Goal: Task Accomplishment & Management: Manage account settings

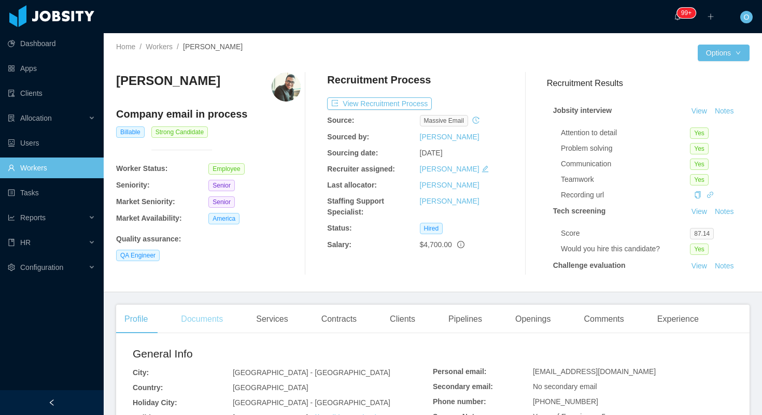
click at [205, 320] on div "Documents" at bounding box center [202, 319] width 59 height 29
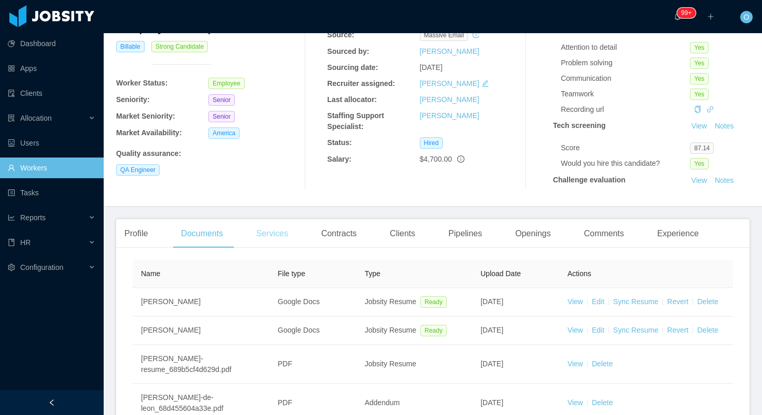
click at [280, 234] on div "Services" at bounding box center [272, 233] width 48 height 29
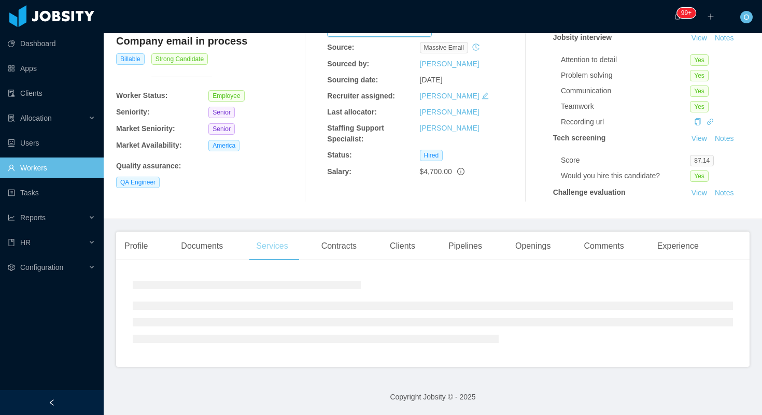
scroll to position [86, 0]
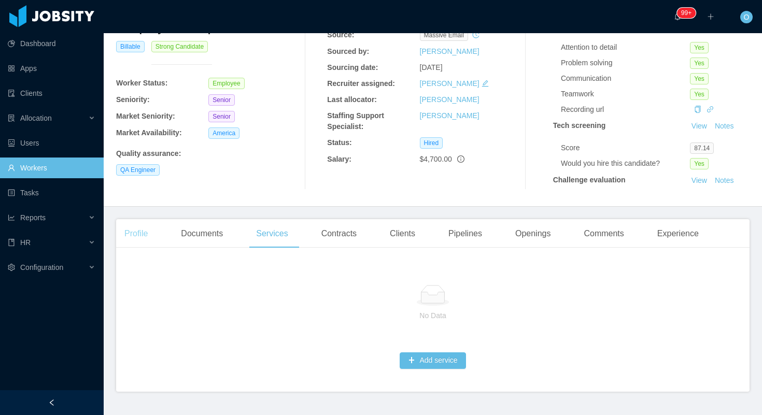
click at [129, 230] on div "Profile" at bounding box center [136, 233] width 40 height 29
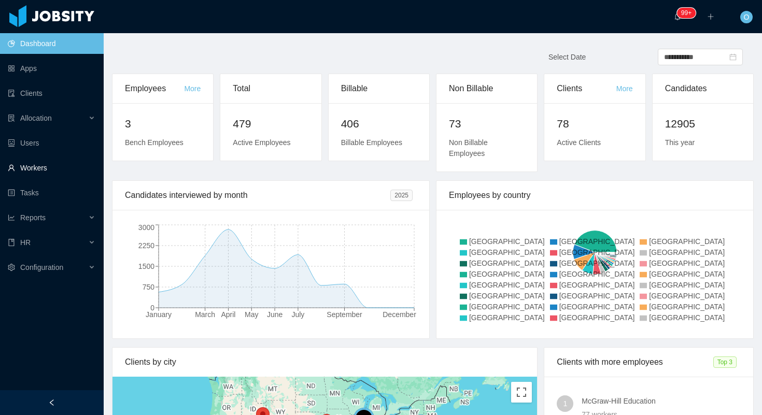
click at [80, 165] on link "Workers" at bounding box center [52, 168] width 88 height 21
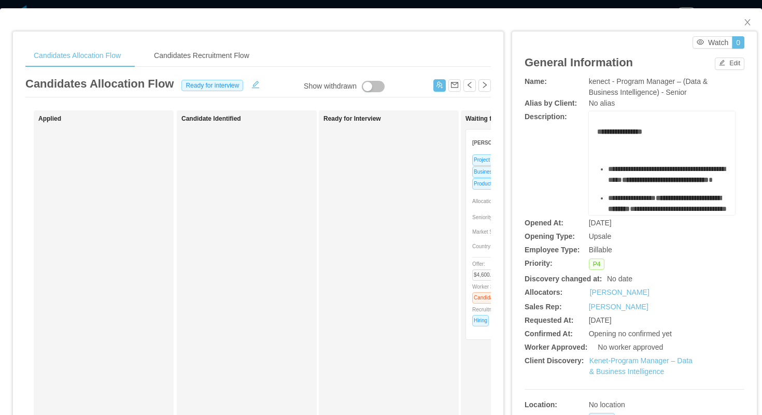
scroll to position [0, 46]
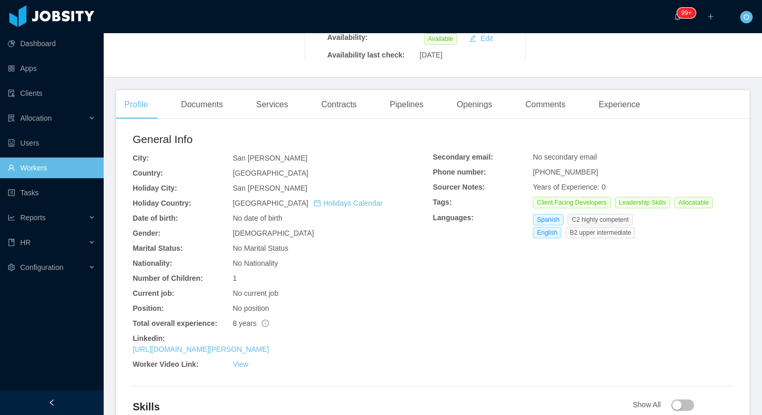
scroll to position [256, 0]
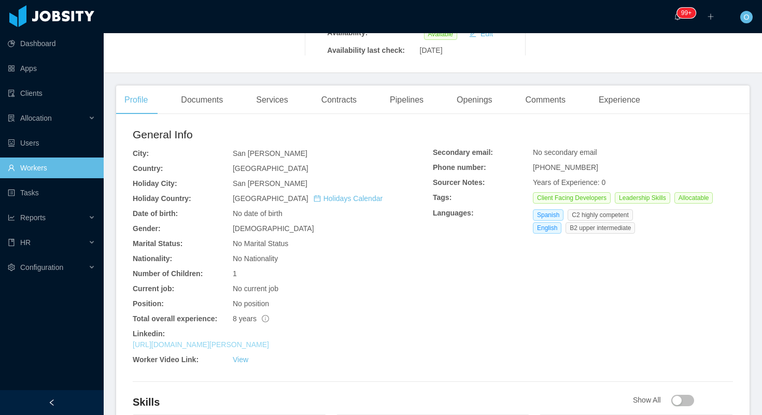
click at [245, 341] on link "[URL][DOMAIN_NAME][PERSON_NAME]" at bounding box center [201, 345] width 136 height 8
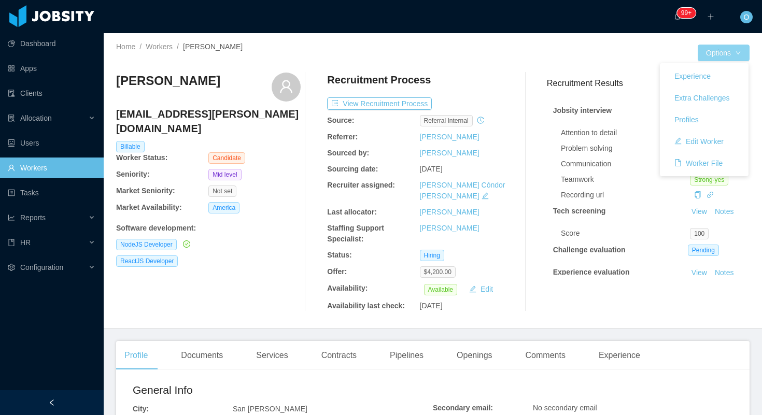
click at [741, 47] on button "Options" at bounding box center [724, 53] width 52 height 17
click at [712, 146] on button "Edit Worker" at bounding box center [699, 141] width 66 height 17
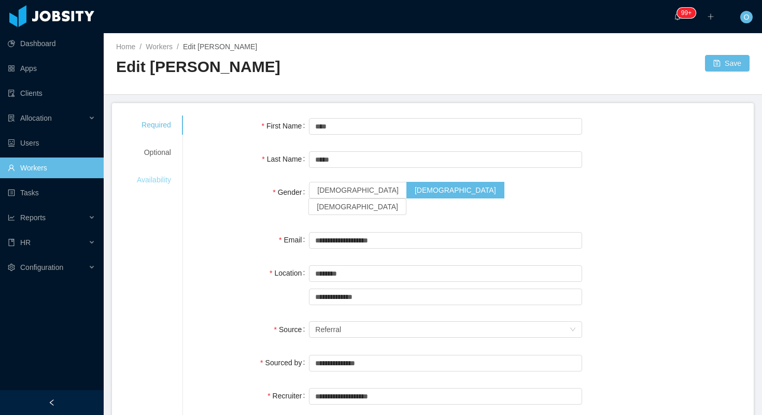
click at [159, 175] on div "Availability" at bounding box center [153, 180] width 59 height 19
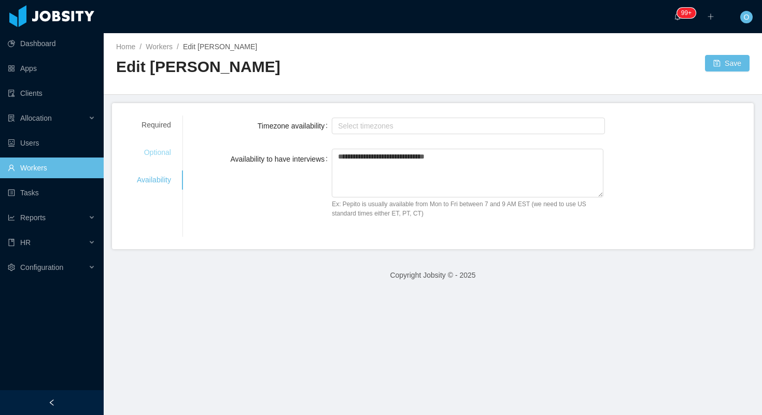
click at [163, 157] on div "Optional" at bounding box center [153, 152] width 59 height 19
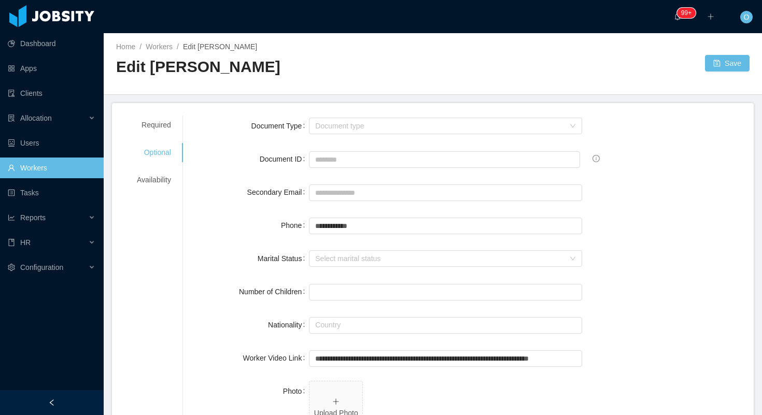
scroll to position [116, 0]
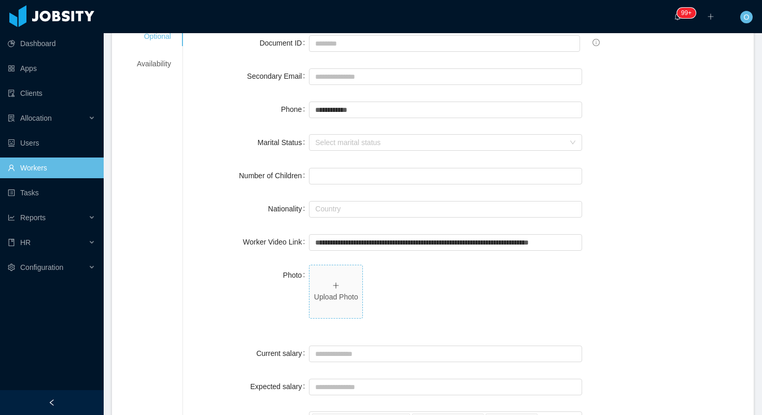
click at [348, 279] on span "Upload Photo" at bounding box center [336, 291] width 53 height 53
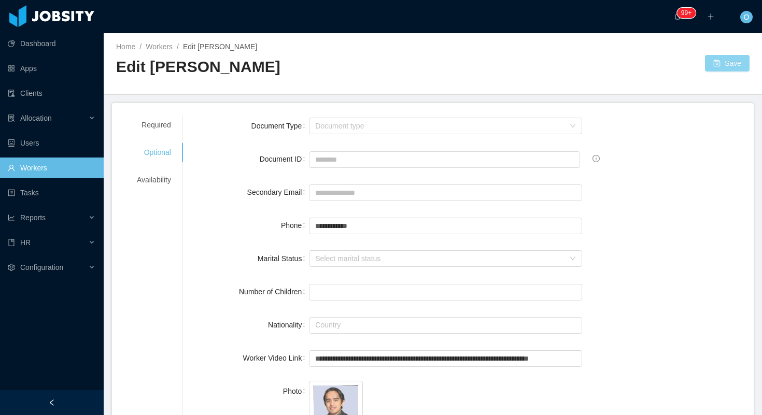
click at [717, 60] on button "Save" at bounding box center [727, 63] width 45 height 17
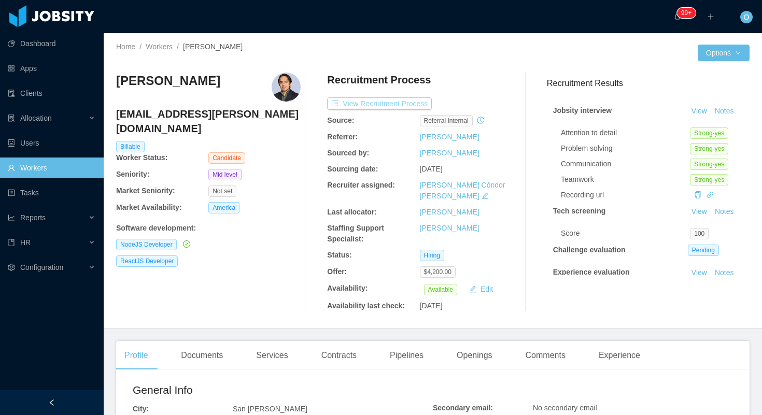
click at [415, 101] on button "View Recruitment Process" at bounding box center [379, 103] width 105 height 12
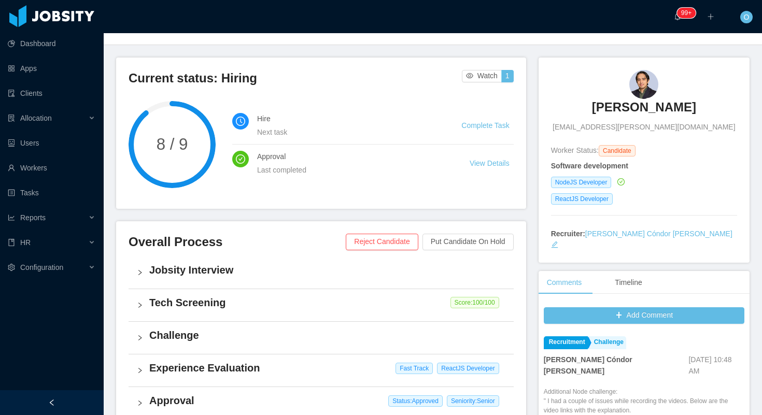
scroll to position [51, 0]
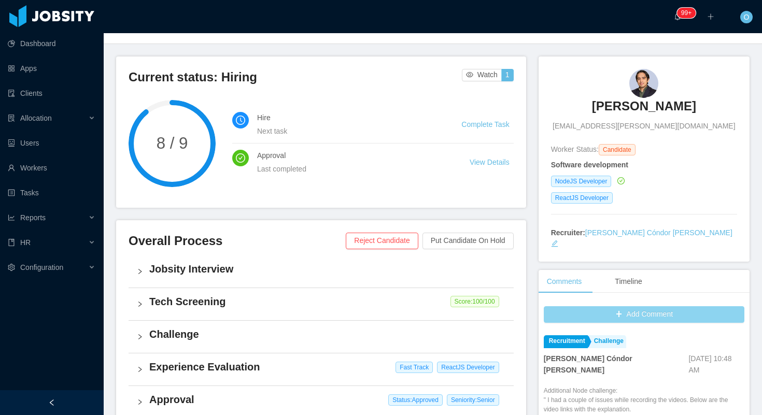
click at [575, 306] on button "Add Comment" at bounding box center [644, 314] width 201 height 17
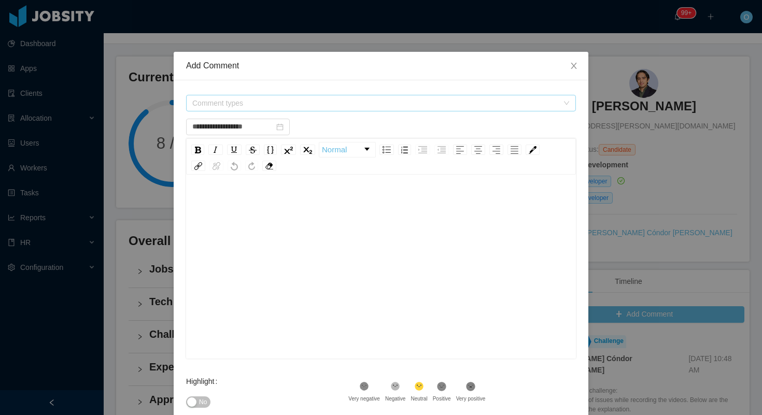
click at [385, 107] on span "Comment types" at bounding box center [375, 103] width 366 height 10
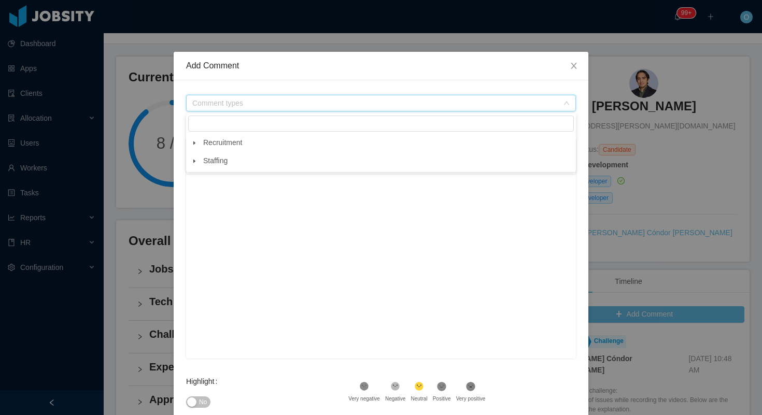
click at [194, 144] on icon "icon: caret-down" at bounding box center [194, 143] width 5 height 5
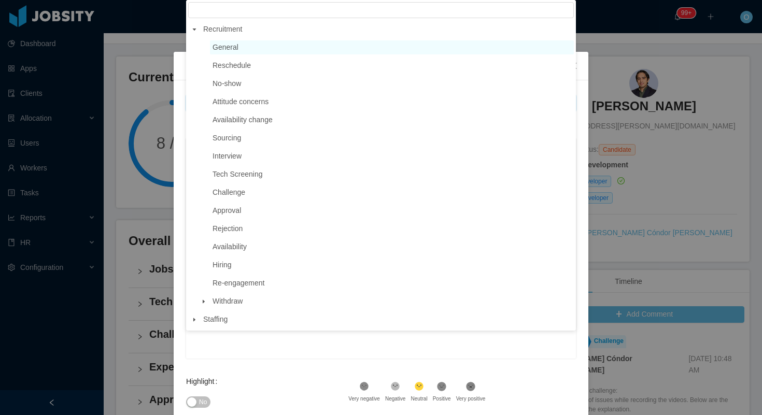
click at [267, 48] on span "General" at bounding box center [392, 47] width 364 height 14
type input "**********"
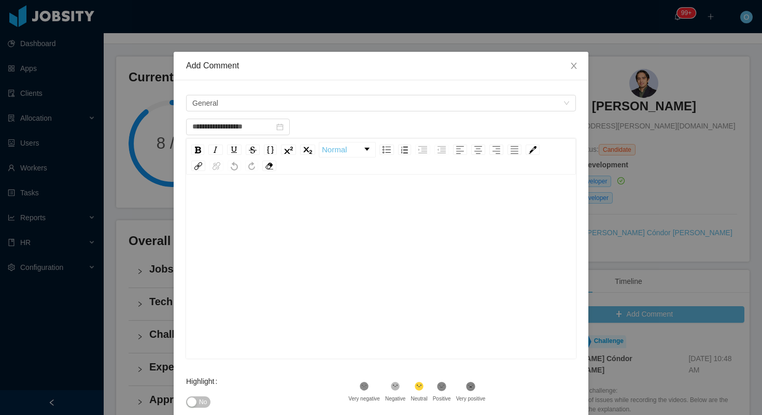
click at [249, 204] on div "rdw-editor" at bounding box center [381, 202] width 374 height 21
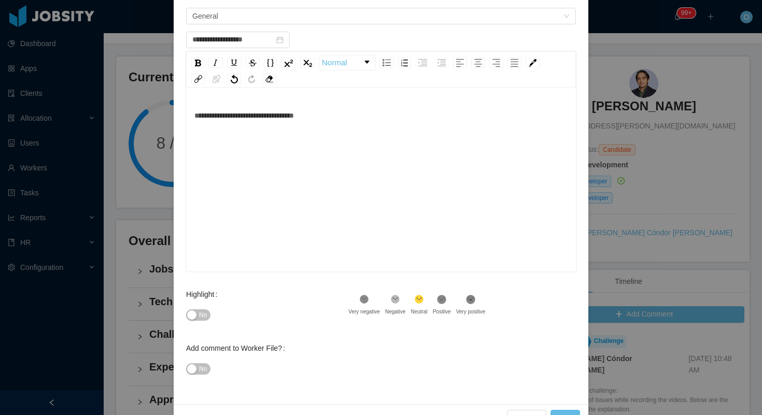
scroll to position [90, 0]
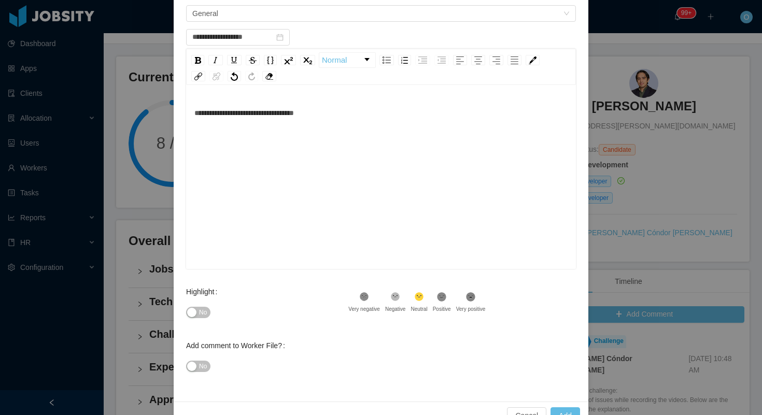
click at [209, 313] on button "No" at bounding box center [198, 312] width 24 height 11
click at [206, 367] on span "No" at bounding box center [203, 366] width 8 height 10
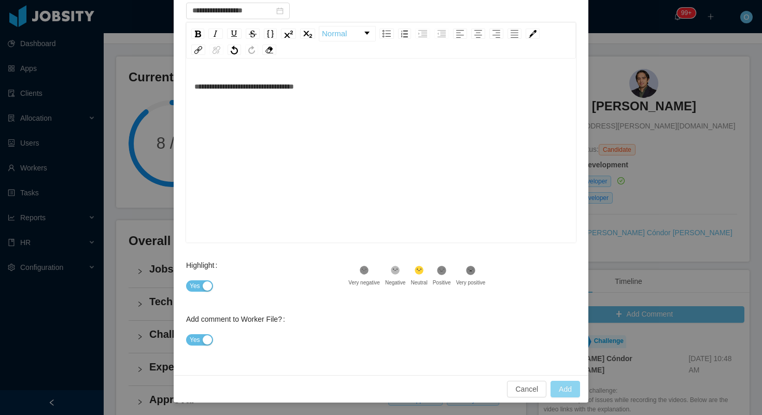
click at [563, 388] on button "Add" at bounding box center [566, 389] width 30 height 17
type input "**********"
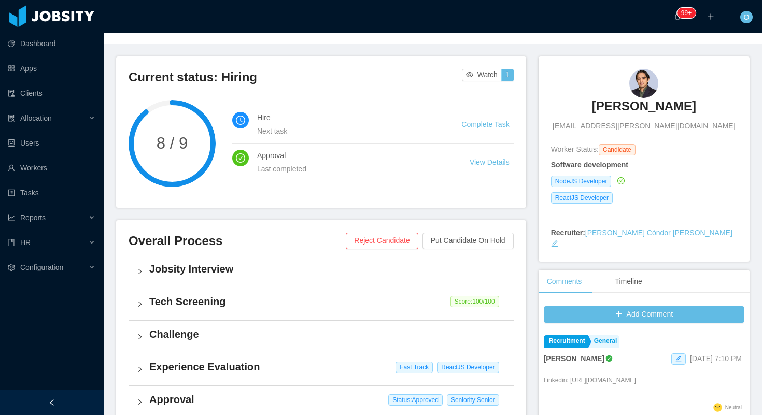
scroll to position [0, 0]
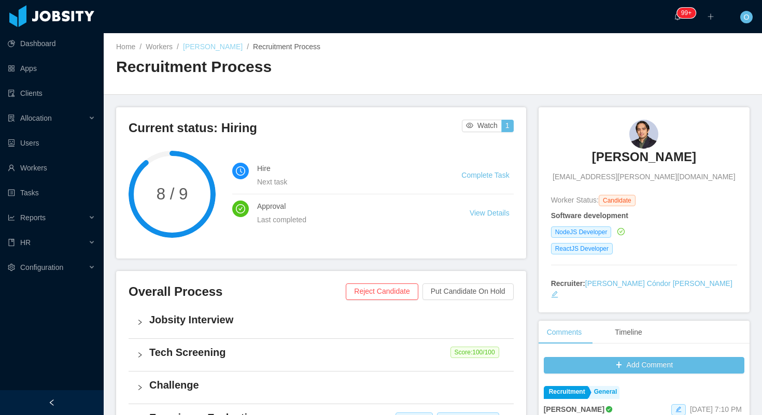
click at [205, 47] on link "[PERSON_NAME]" at bounding box center [213, 47] width 60 height 8
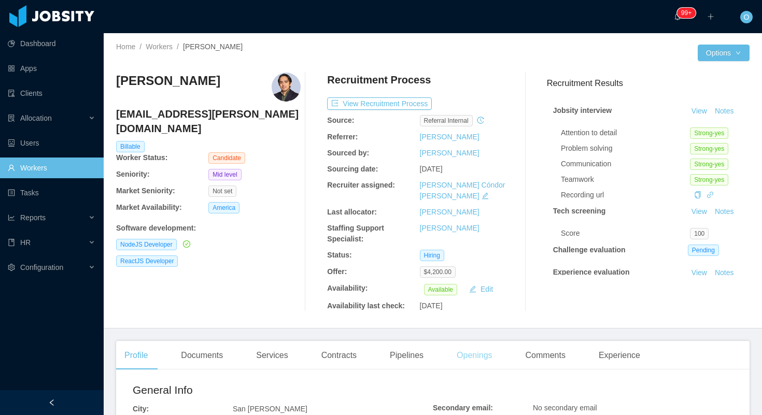
click at [474, 346] on div "Openings" at bounding box center [475, 355] width 52 height 29
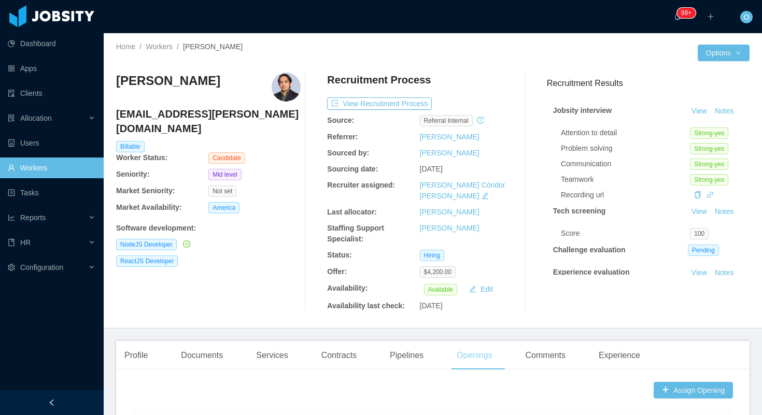
scroll to position [290, 0]
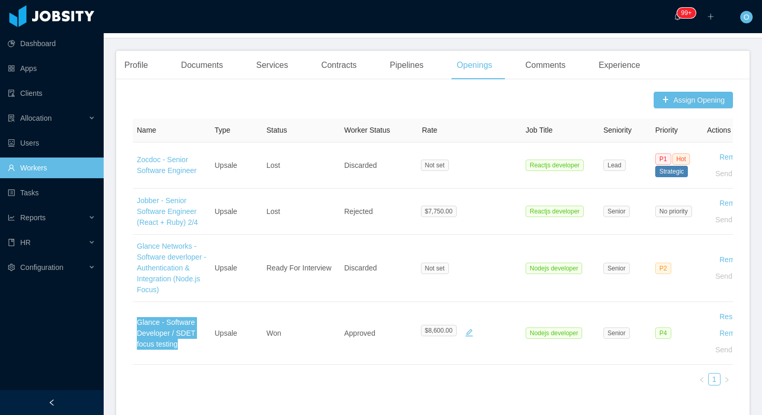
drag, startPoint x: 179, startPoint y: 311, endPoint x: 624, endPoint y: 3, distance: 540.7
click at [0, 0] on section "Dashboard Apps Clients Allocation Users Workers Tasks Reports HR Configuration …" at bounding box center [381, 207] width 762 height 415
click at [127, 51] on div "Profile" at bounding box center [136, 65] width 40 height 29
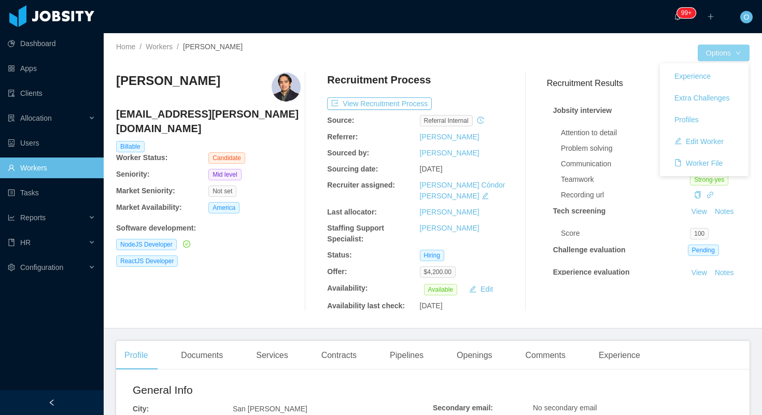
click at [737, 59] on button "Options" at bounding box center [724, 53] width 52 height 17
click at [694, 139] on button "Edit Worker" at bounding box center [699, 141] width 66 height 17
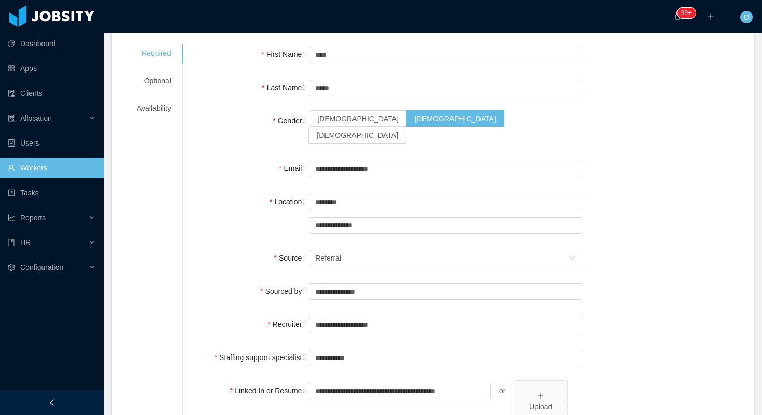
scroll to position [73, 0]
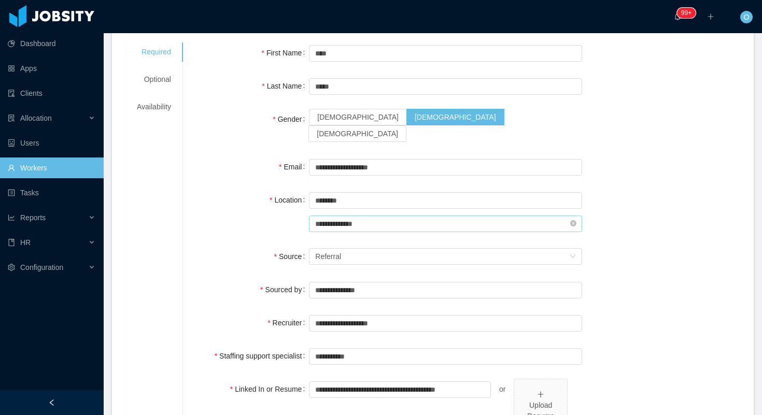
click at [385, 216] on input "**********" at bounding box center [445, 224] width 273 height 17
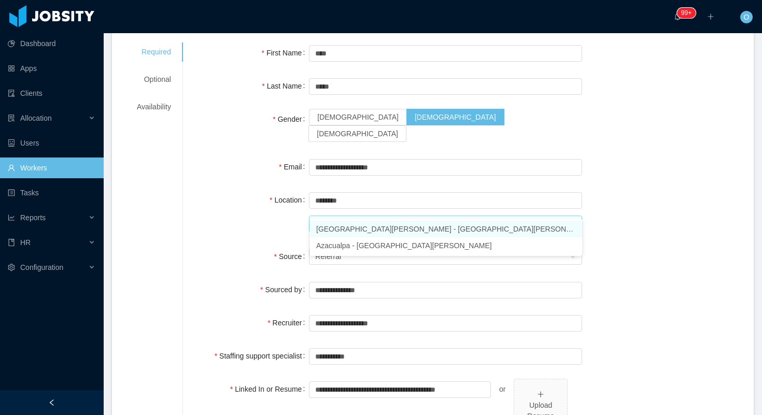
click at [395, 229] on li "Santa Bárbara - Santa Bárbara" at bounding box center [446, 229] width 272 height 17
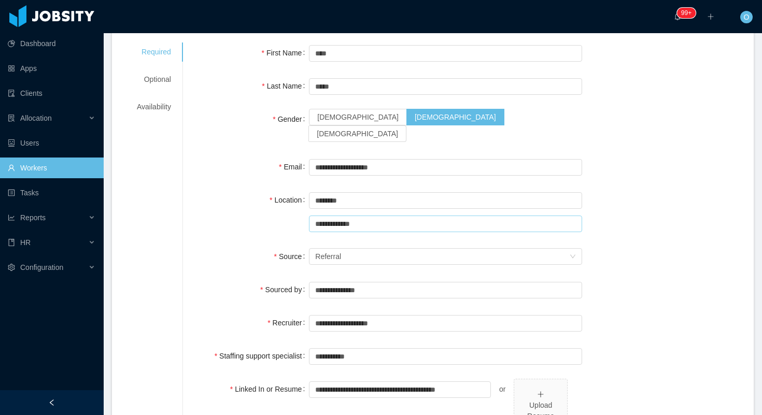
scroll to position [0, 0]
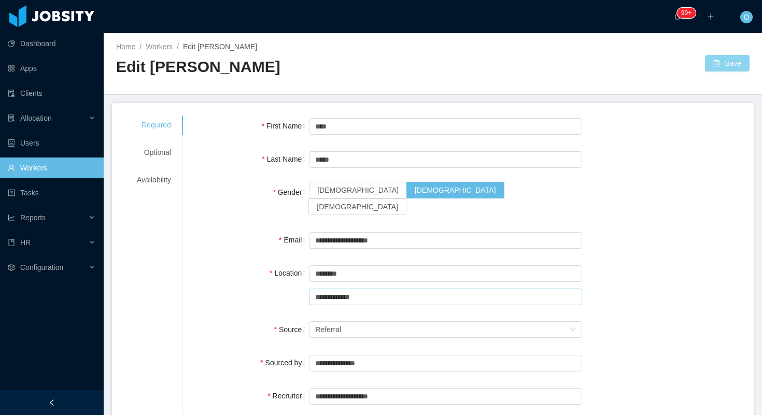
type input "**********"
click at [732, 67] on button "Save" at bounding box center [727, 63] width 45 height 17
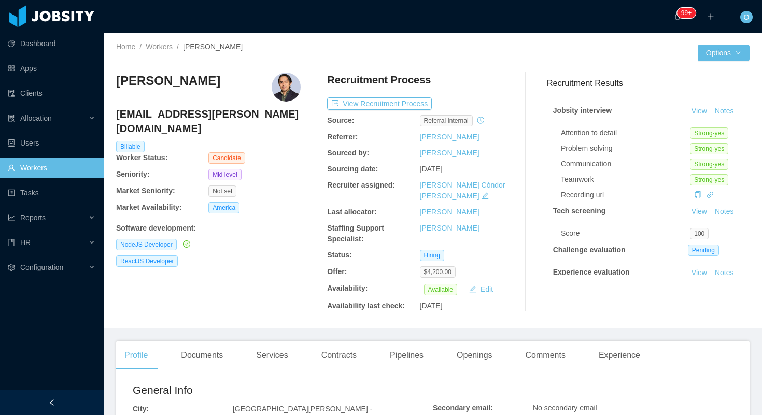
click at [157, 114] on h4 "jamc.mejia@gmail.com" at bounding box center [208, 121] width 185 height 29
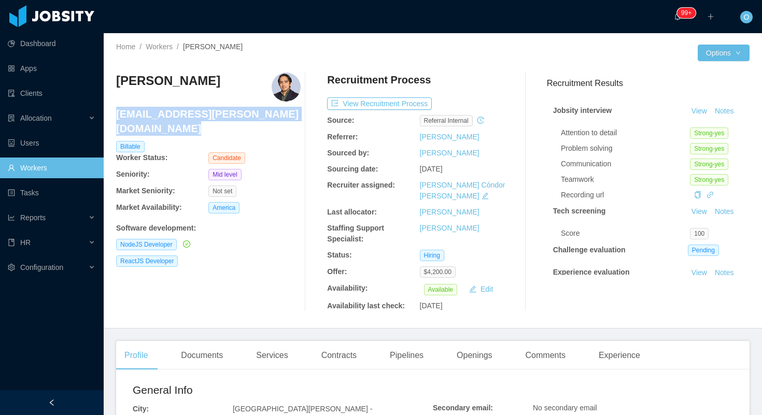
click at [157, 114] on h4 "jamc.mejia@gmail.com" at bounding box center [208, 121] width 185 height 29
copy h4 "jamc.mejia@gmail.com"
click at [473, 343] on div "Openings" at bounding box center [475, 355] width 52 height 29
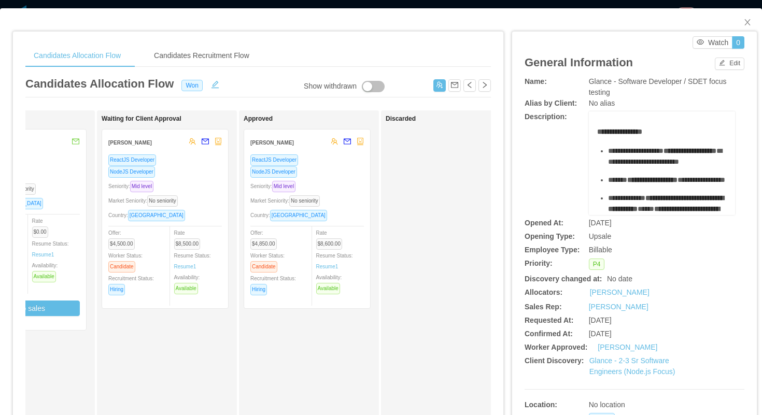
scroll to position [0, 365]
click at [556, 57] on article "General Information" at bounding box center [579, 62] width 108 height 17
drag, startPoint x: 612, startPoint y: 93, endPoint x: 589, endPoint y: 83, distance: 25.5
click at [589, 83] on div "Glance - Software Developer / SDET focus testing" at bounding box center [662, 87] width 147 height 22
copy span "Glance - Software Developer / SDET focus testing"
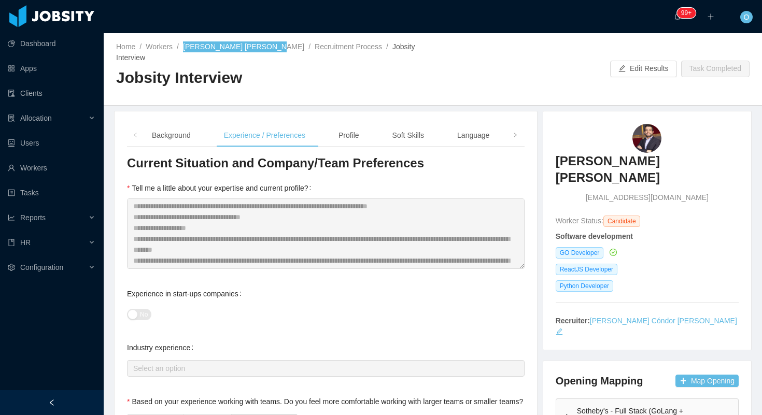
drag, startPoint x: 228, startPoint y: 47, endPoint x: 243, endPoint y: 3, distance: 47.2
click at [0, 0] on section "Dashboard Apps Clients Allocation Users Workers Tasks Reports HR Configuration …" at bounding box center [381, 207] width 762 height 415
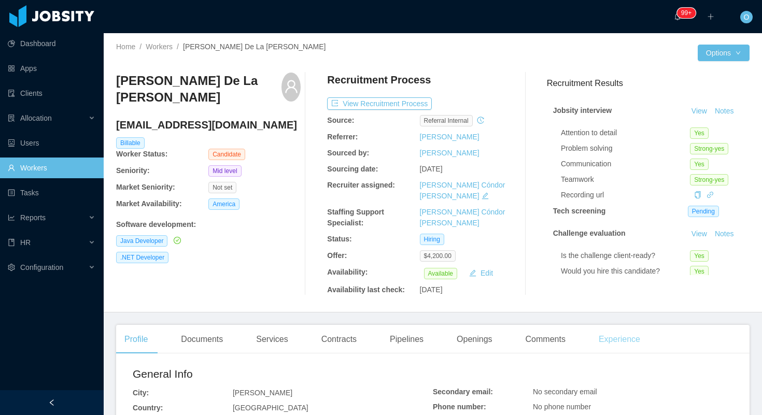
click at [613, 331] on div "Experience" at bounding box center [620, 339] width 58 height 29
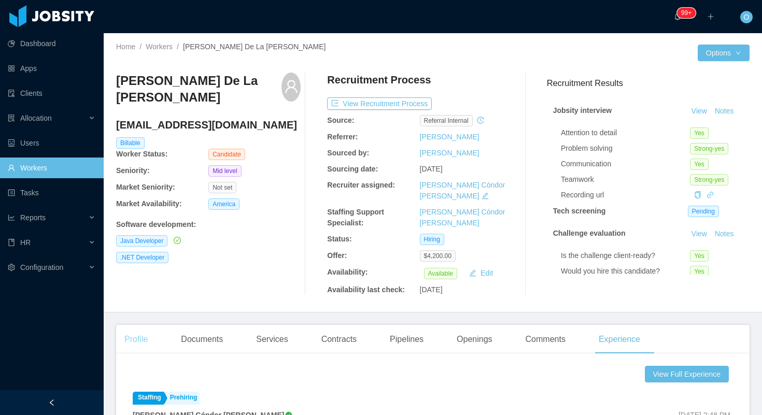
click at [150, 328] on div "Profile" at bounding box center [136, 339] width 40 height 29
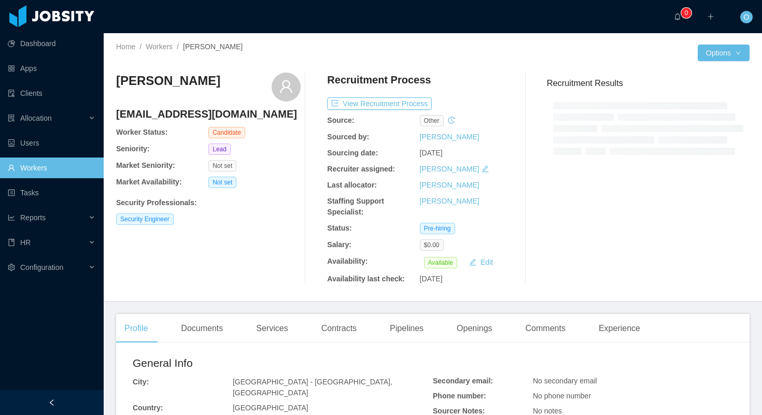
click at [176, 115] on h4 "[EMAIL_ADDRESS][DOMAIN_NAME]" at bounding box center [208, 114] width 185 height 15
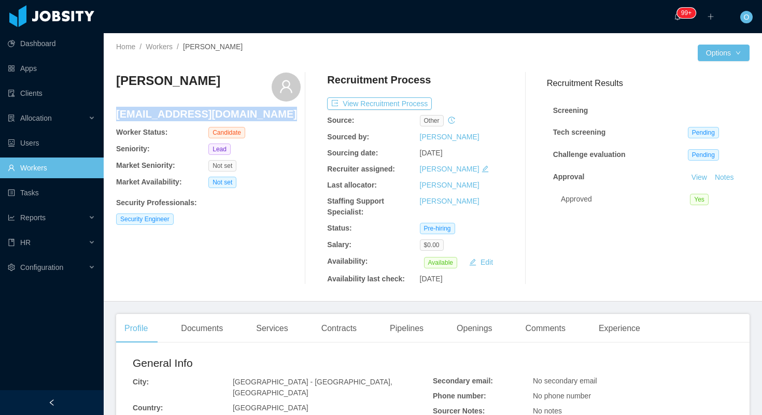
copy h4 "[EMAIL_ADDRESS][DOMAIN_NAME]"
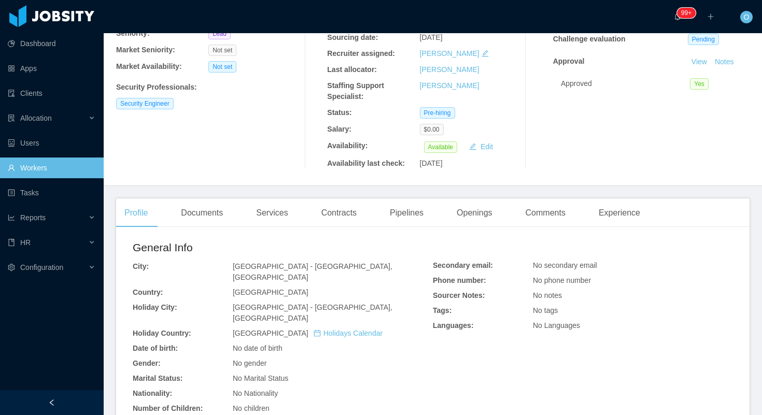
scroll to position [118, 0]
